Goal: Browse casually: Explore the website without a specific task or goal

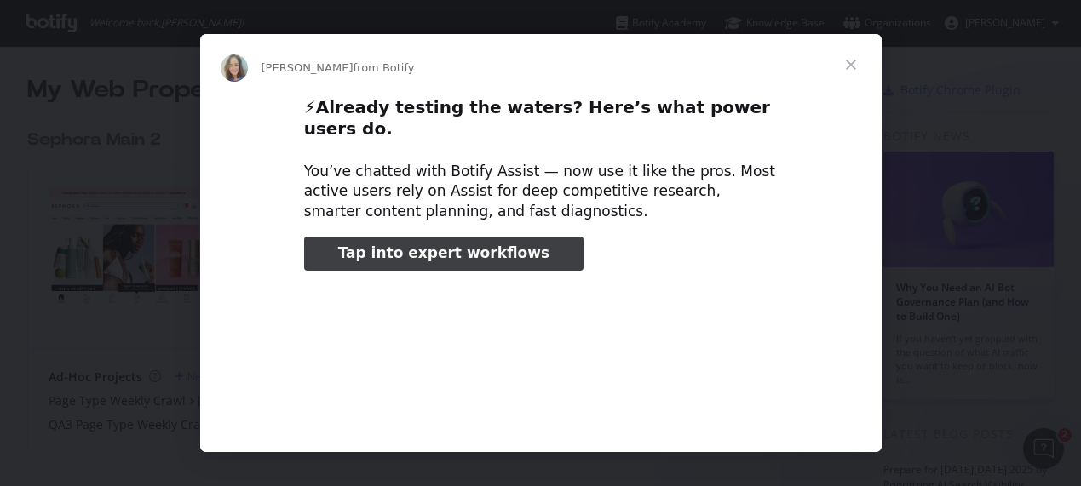
type input "3296666"
click at [850, 65] on span "Close" at bounding box center [850, 64] width 61 height 61
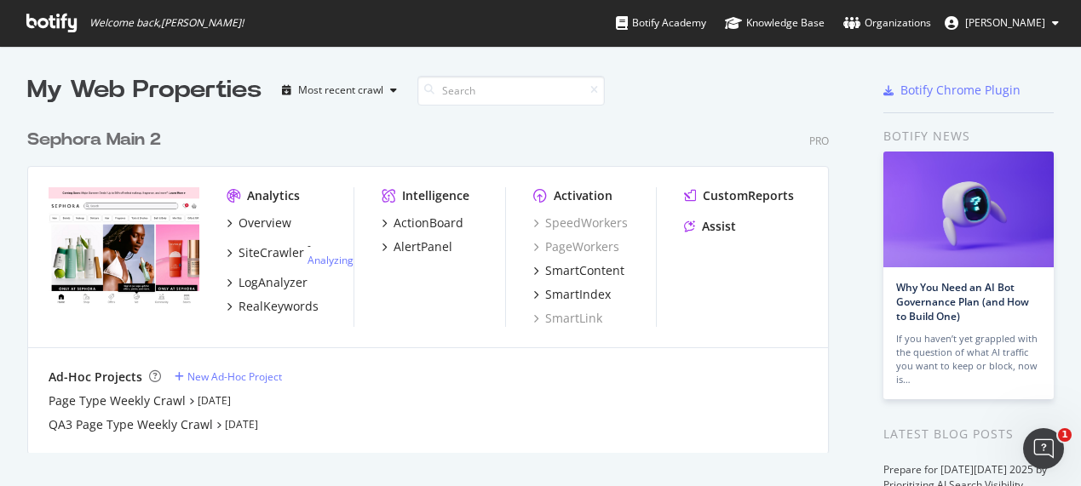
scroll to position [9, 0]
